Goal: Information Seeking & Learning: Learn about a topic

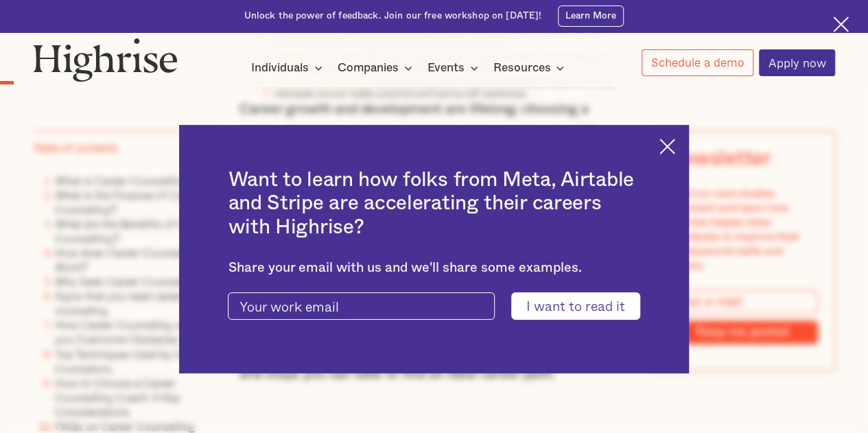
scroll to position [956, 0]
click at [675, 145] on img at bounding box center [667, 147] width 16 height 16
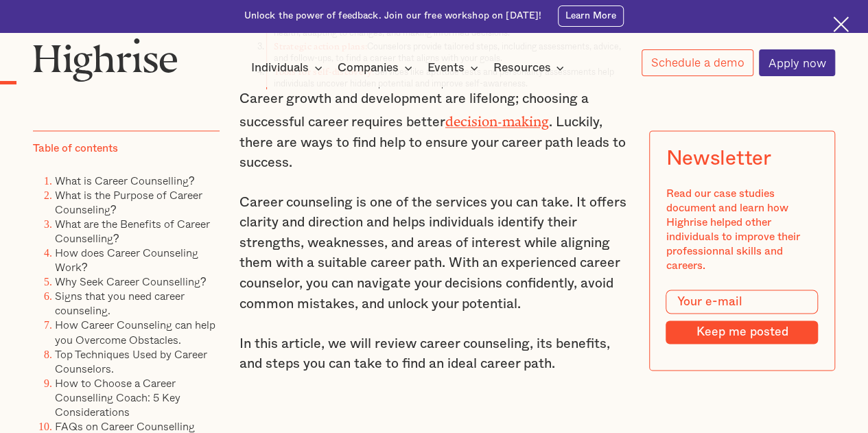
scroll to position [963, 0]
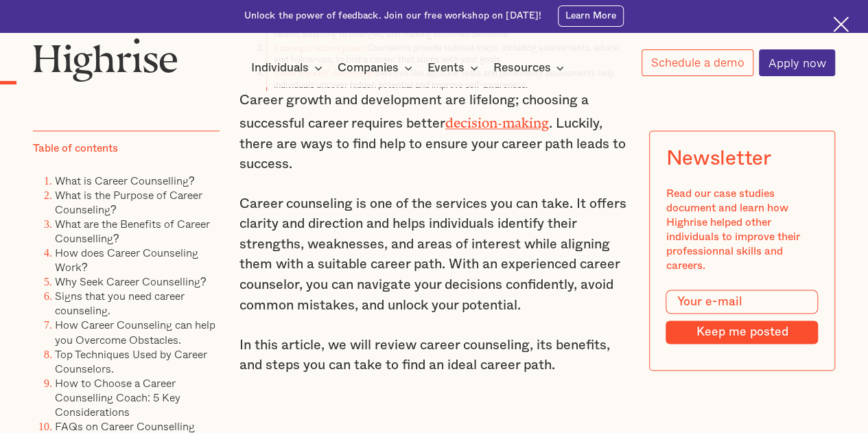
click at [405, 244] on p "Career counseling is one of the services you can take. It offers clarity and di…" at bounding box center [434, 255] width 390 height 122
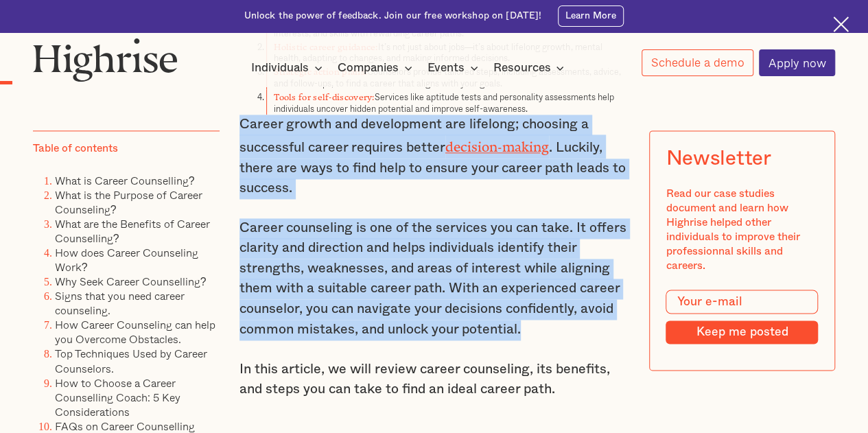
drag, startPoint x: 237, startPoint y: 124, endPoint x: 524, endPoint y: 335, distance: 356.7
click at [524, 335] on div "Key Takeaways Clarity in career choices: career counseling helps identify and a…" at bounding box center [434, 214] width 390 height 487
copy div "Career growth and development are lifelong; choosing a successful career requir…"
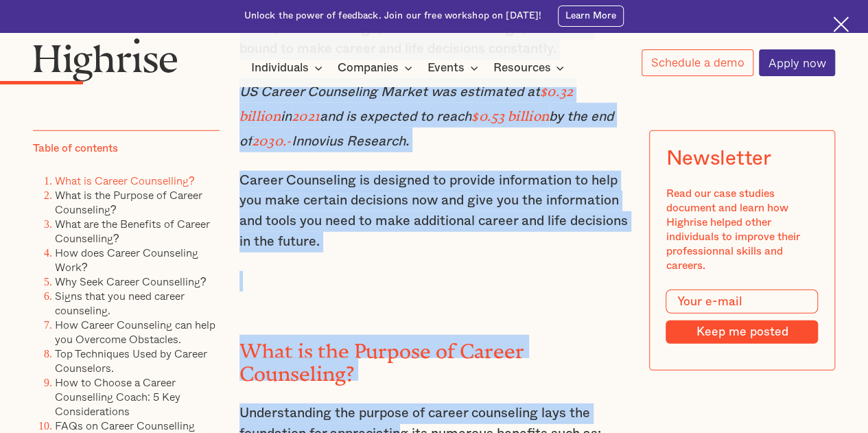
scroll to position [1941, 0]
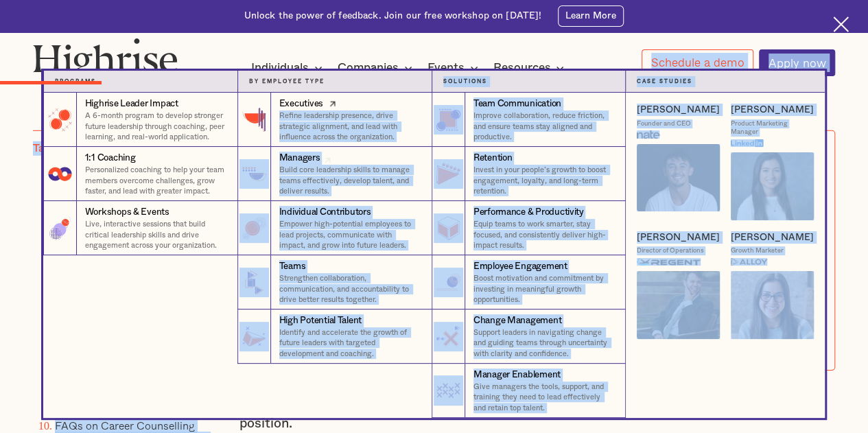
drag, startPoint x: 241, startPoint y: 210, endPoint x: 375, endPoint y: 106, distance: 170.2
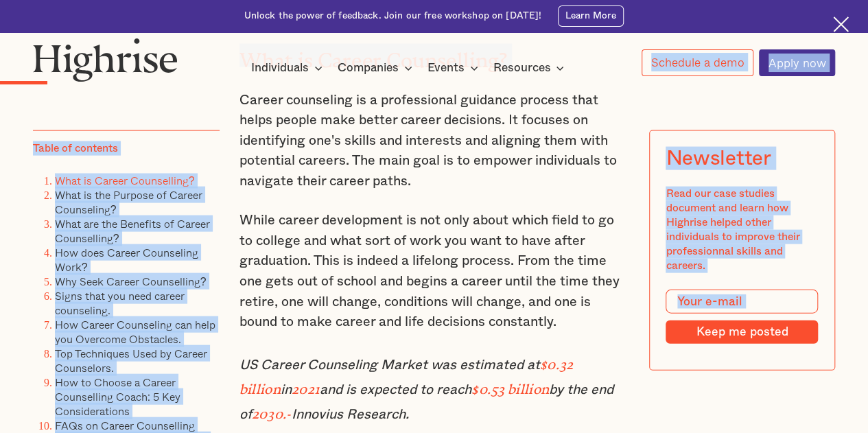
scroll to position [1329, 0]
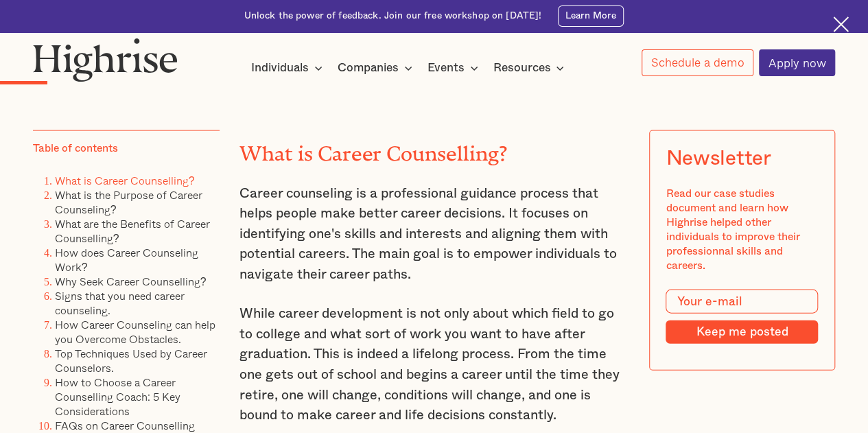
drag, startPoint x: 517, startPoint y: 191, endPoint x: 236, endPoint y: 193, distance: 281.3
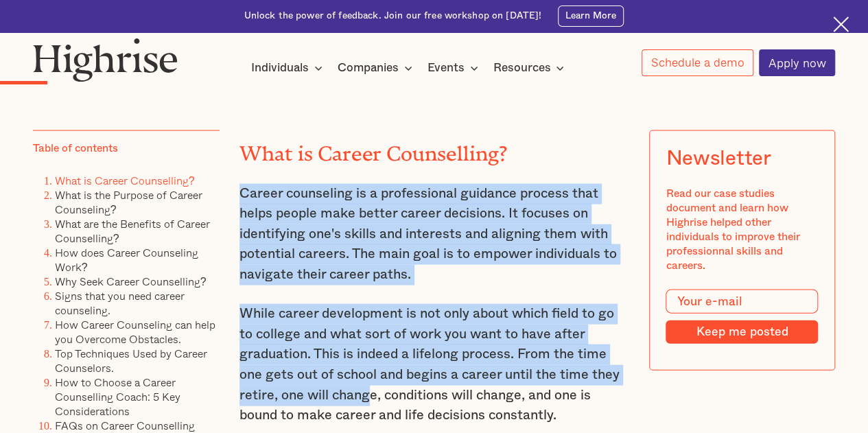
drag, startPoint x: 236, startPoint y: 193, endPoint x: 366, endPoint y: 403, distance: 247.1
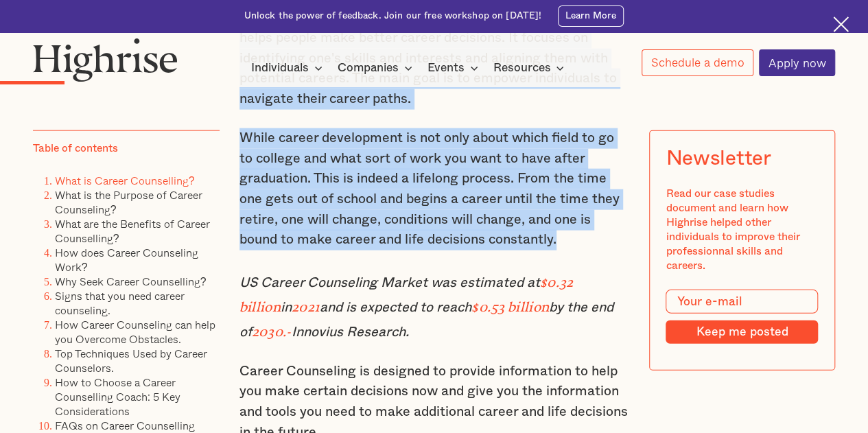
scroll to position [1542, 0]
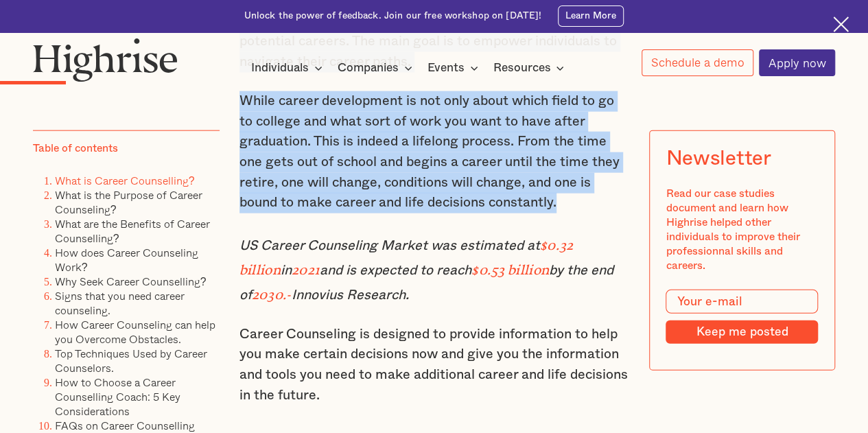
copy div "Career counseling is a professional guidance process that helps people make bet…"
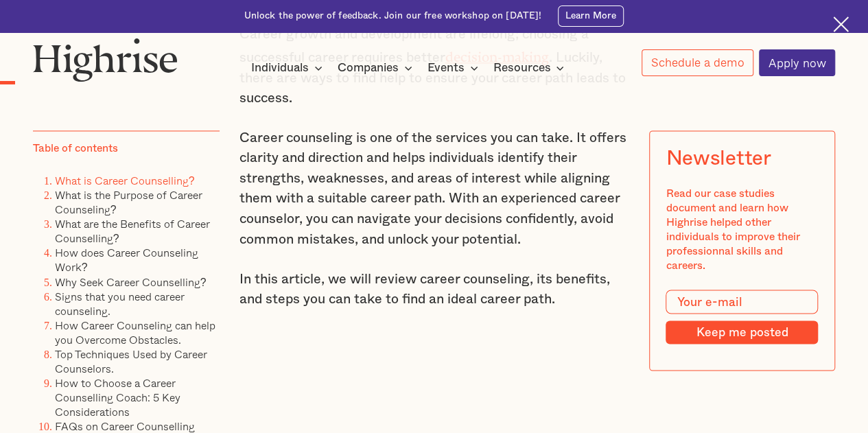
scroll to position [977, 0]
